Goal: Information Seeking & Learning: Learn about a topic

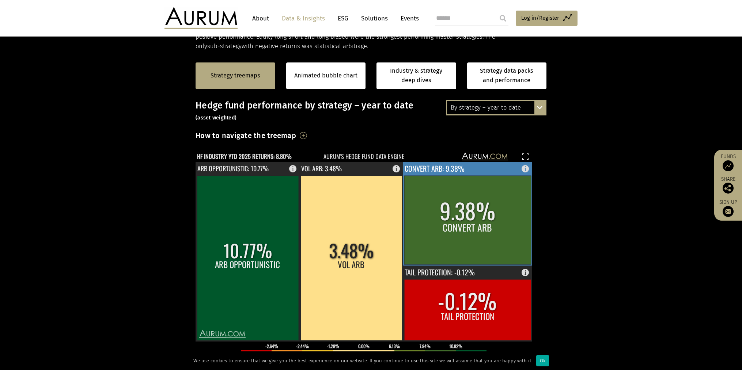
scroll to position [151, 0]
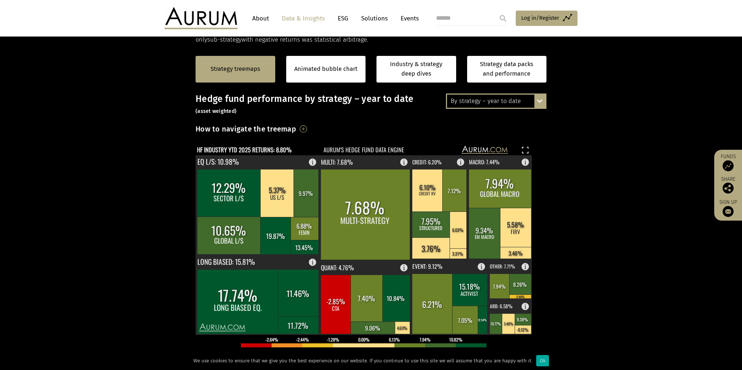
click at [543, 103] on div "By strategy – year to date By strategy – September 2025 By strategy – year to d…" at bounding box center [496, 101] width 101 height 15
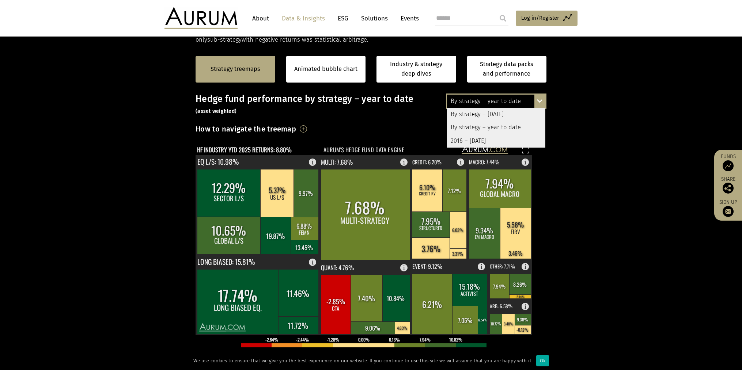
click at [607, 145] on section "Strategy treemaps Animated bubble chart Industry & strategy deep dives Strategy…" at bounding box center [371, 273] width 742 height 457
click at [605, 180] on section "Strategy treemaps Animated bubble chart Industry & strategy deep dives Strategy…" at bounding box center [371, 273] width 742 height 457
click at [337, 294] on rect at bounding box center [336, 304] width 31 height 59
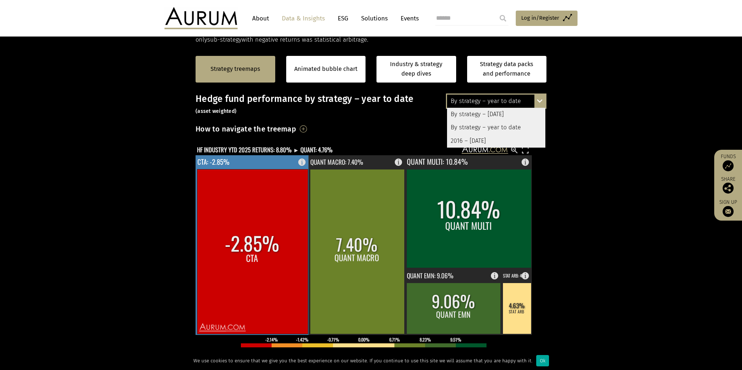
click at [250, 244] on rect at bounding box center [252, 251] width 111 height 165
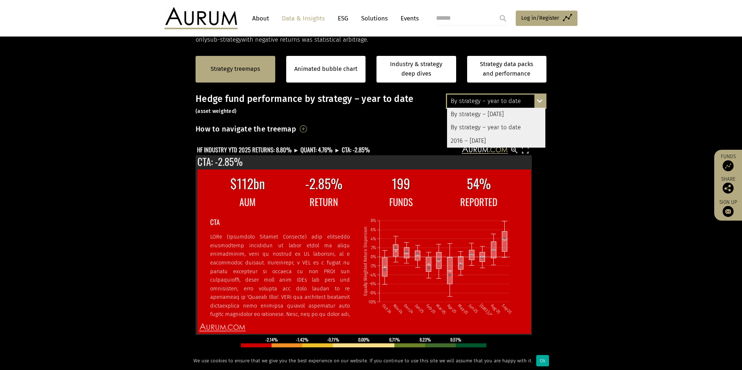
click at [615, 239] on section "Strategy treemaps Animated bubble chart Industry & strategy deep dives Strategy…" at bounding box center [371, 273] width 742 height 457
click at [584, 198] on section "Strategy treemaps Animated bubble chart Industry & strategy deep dives Strategy…" at bounding box center [371, 273] width 742 height 457
click at [537, 99] on div "By strategy – year to date By strategy – September 2025 By strategy – year to d…" at bounding box center [496, 101] width 101 height 15
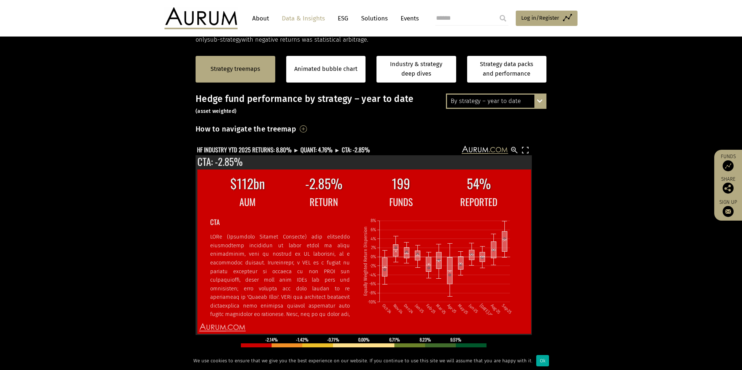
click at [602, 126] on section "Strategy treemaps Animated bubble chart Industry & strategy deep dives Strategy…" at bounding box center [371, 273] width 742 height 457
click at [599, 154] on section "Strategy treemaps Animated bubble chart Industry & strategy deep dives Strategy…" at bounding box center [371, 273] width 742 height 457
